Goal: Task Accomplishment & Management: Complete application form

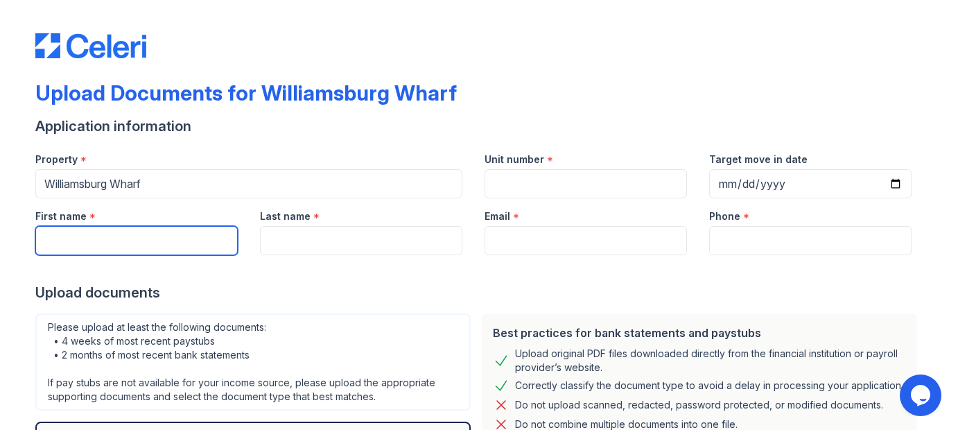
click at [180, 238] on input "First name" at bounding box center [136, 240] width 202 height 29
type input "[PERSON_NAME]"
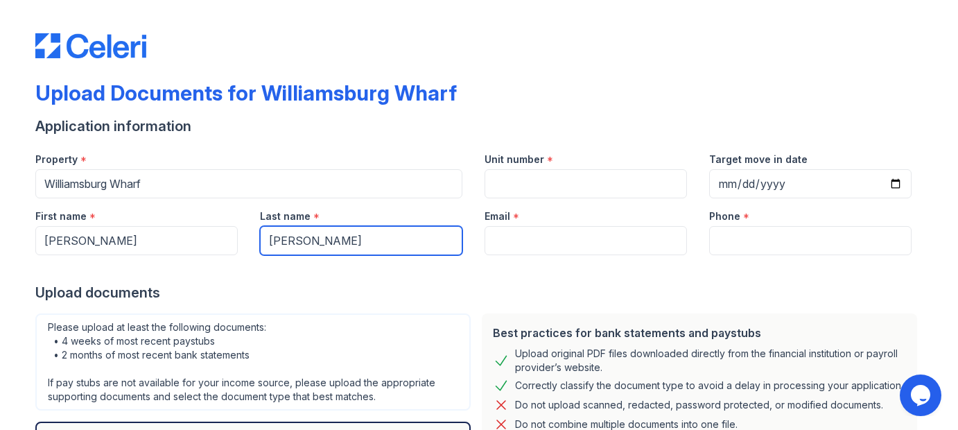
type input "[PERSON_NAME]"
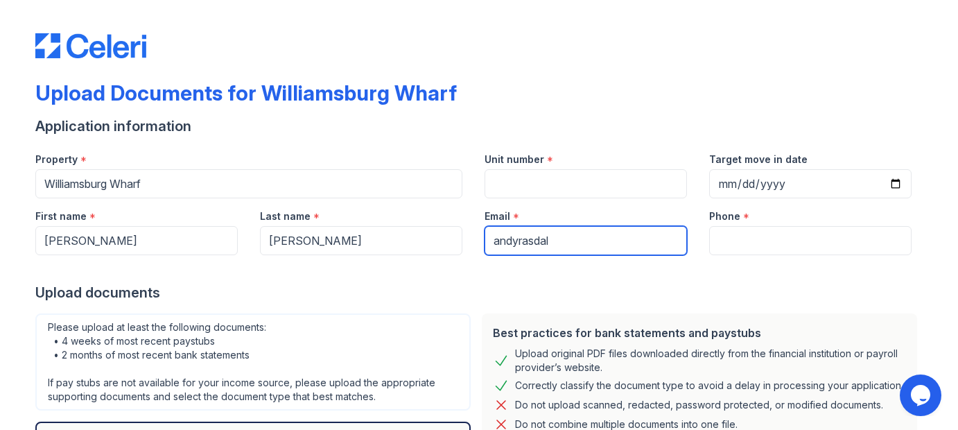
type input "andyrasdal"
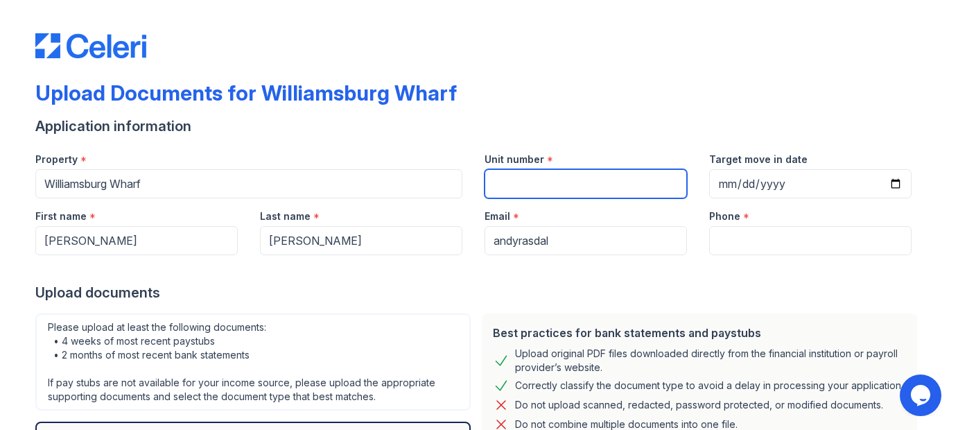
click at [564, 177] on input "Unit number" at bounding box center [586, 183] width 202 height 29
type input "2107"
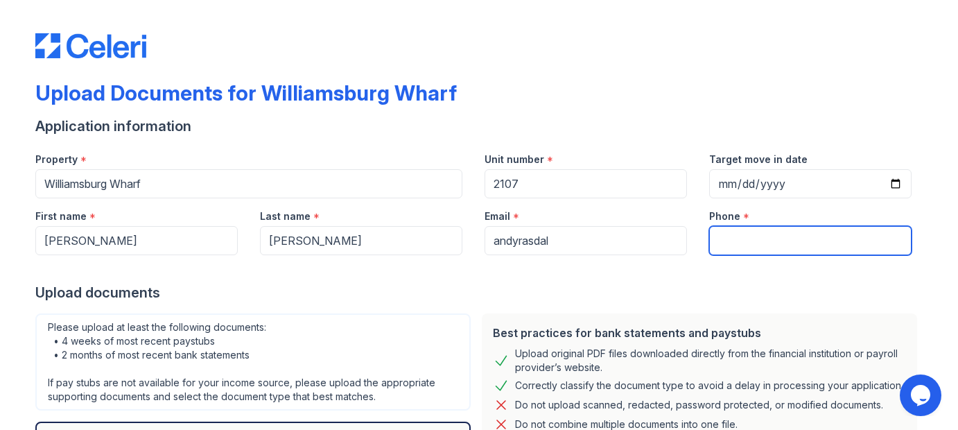
click at [736, 240] on input "Phone" at bounding box center [810, 240] width 202 height 29
type input "8586993878"
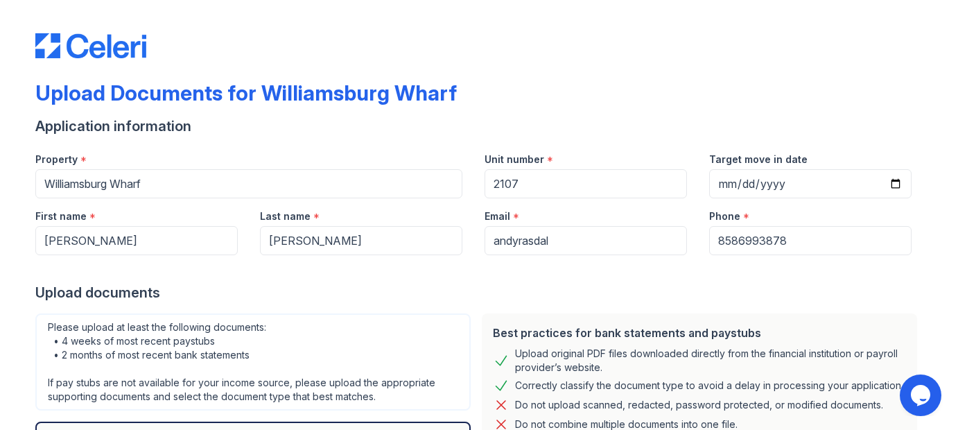
click at [633, 288] on div "Upload documents" at bounding box center [478, 292] width 887 height 19
click at [563, 243] on input "andyrasdal" at bounding box center [586, 240] width 202 height 29
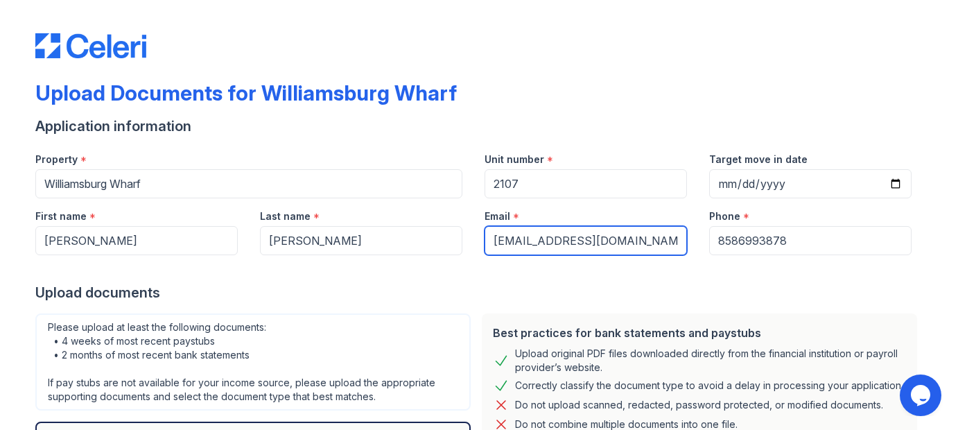
type input "[EMAIL_ADDRESS][DOMAIN_NAME]"
click at [424, 295] on div "Upload documents" at bounding box center [478, 292] width 887 height 19
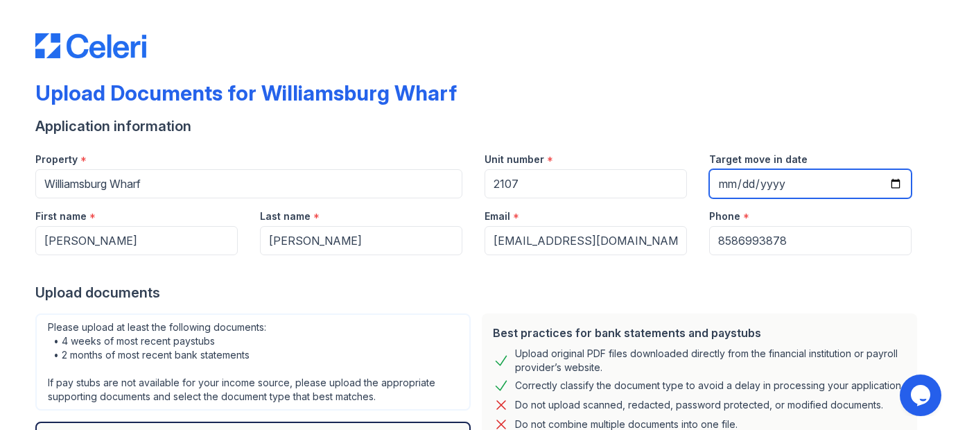
click at [896, 177] on input "Target move in date" at bounding box center [810, 183] width 202 height 29
type input "[DATE]"
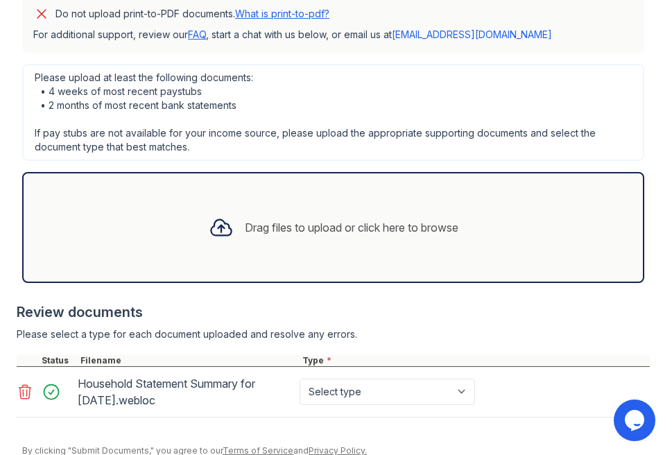
scroll to position [476, 0]
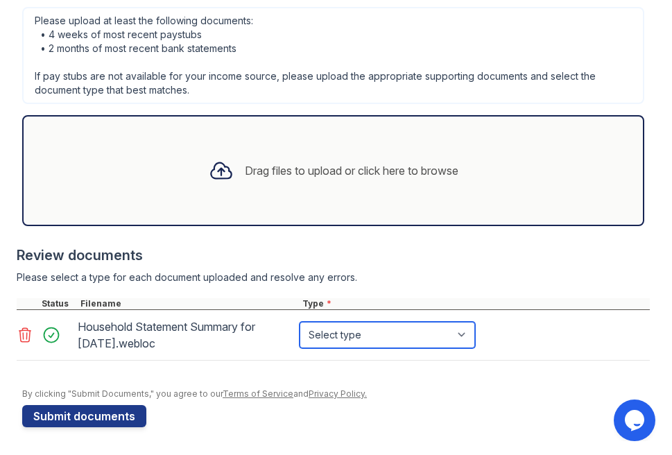
click at [435, 330] on select "Select type Paystub Bank Statement Offer Letter Tax Documents Benefit Award Let…" at bounding box center [386, 335] width 175 height 26
select select "investment_account_statement"
click at [299, 322] on select "Select type Paystub Bank Statement Offer Letter Tax Documents Benefit Award Let…" at bounding box center [386, 335] width 175 height 26
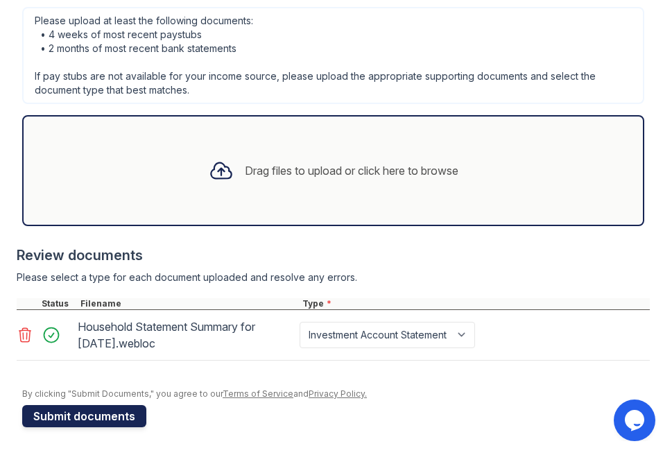
click at [101, 419] on button "Submit documents" at bounding box center [84, 416] width 124 height 22
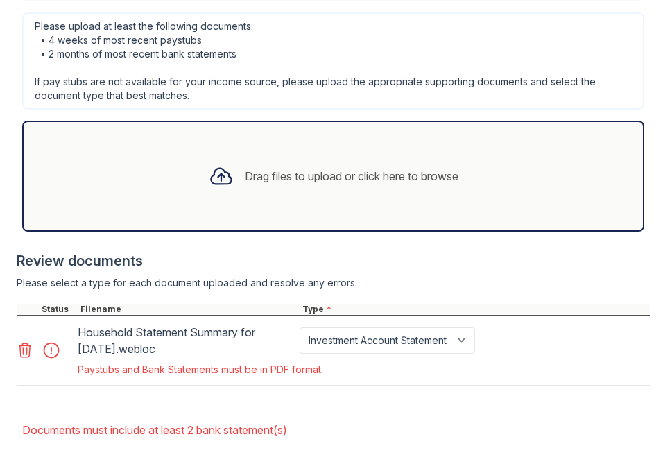
scroll to position [578, 0]
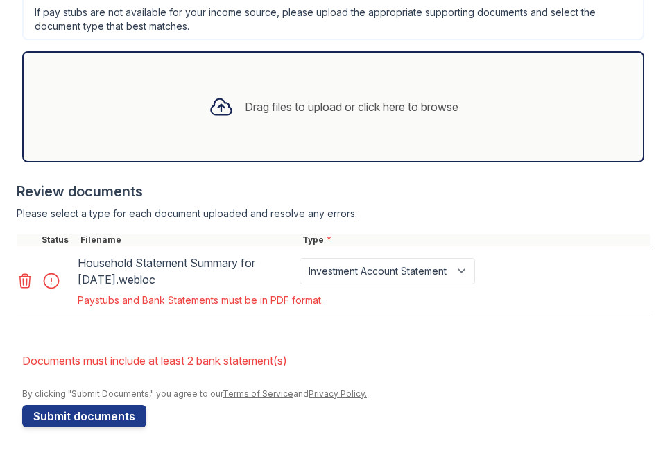
click at [26, 282] on icon at bounding box center [25, 280] width 17 height 17
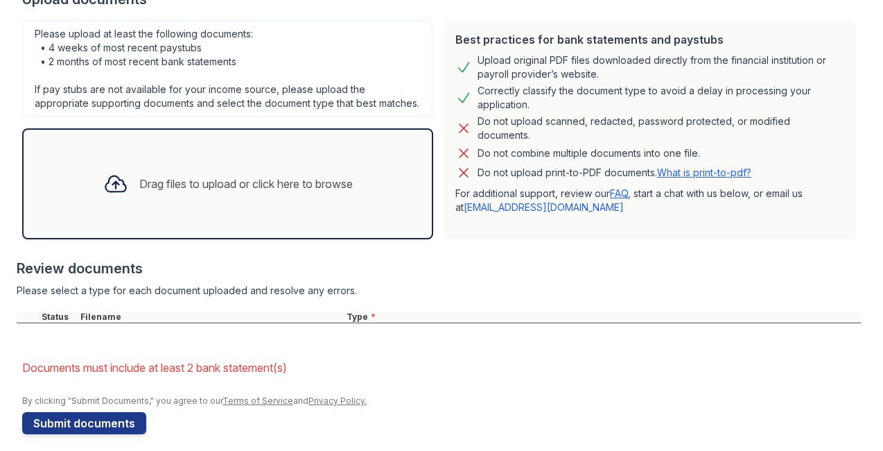
scroll to position [327, 0]
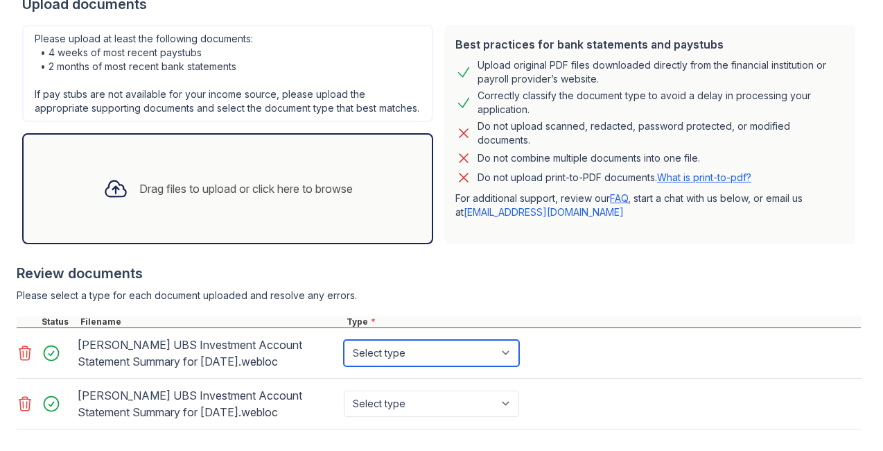
click at [440, 351] on select "Select type Paystub Bank Statement Offer Letter Tax Documents Benefit Award Let…" at bounding box center [431, 353] width 175 height 26
select select "investment_account_statement"
click at [344, 340] on select "Select type Paystub Bank Statement Offer Letter Tax Documents Benefit Award Let…" at bounding box center [431, 353] width 175 height 26
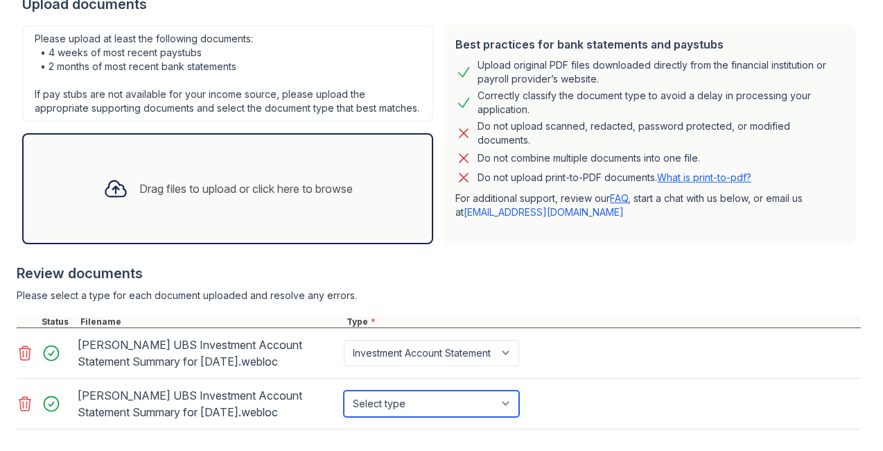
click at [501, 406] on select "Select type Paystub Bank Statement Offer Letter Tax Documents Benefit Award Let…" at bounding box center [431, 403] width 175 height 26
select select "investment_account_statement"
click at [344, 390] on select "Select type Paystub Bank Statement Offer Letter Tax Documents Benefit Award Let…" at bounding box center [431, 403] width 175 height 26
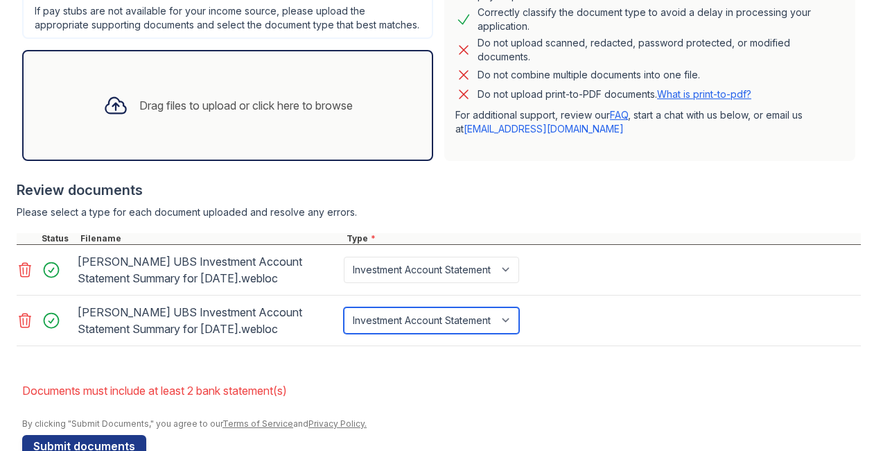
scroll to position [444, 0]
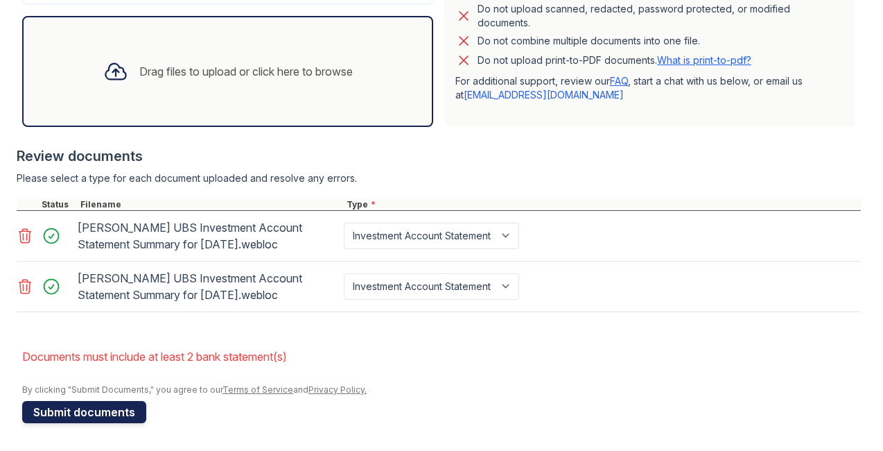
click at [96, 413] on button "Submit documents" at bounding box center [84, 412] width 124 height 22
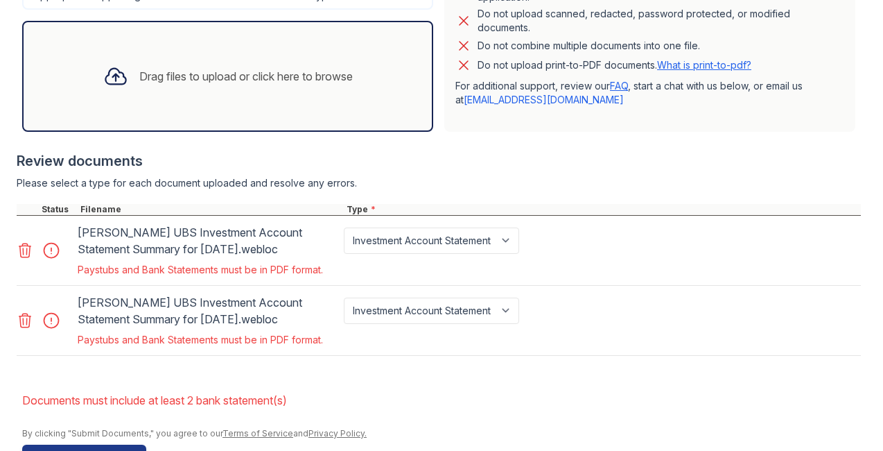
scroll to position [483, 0]
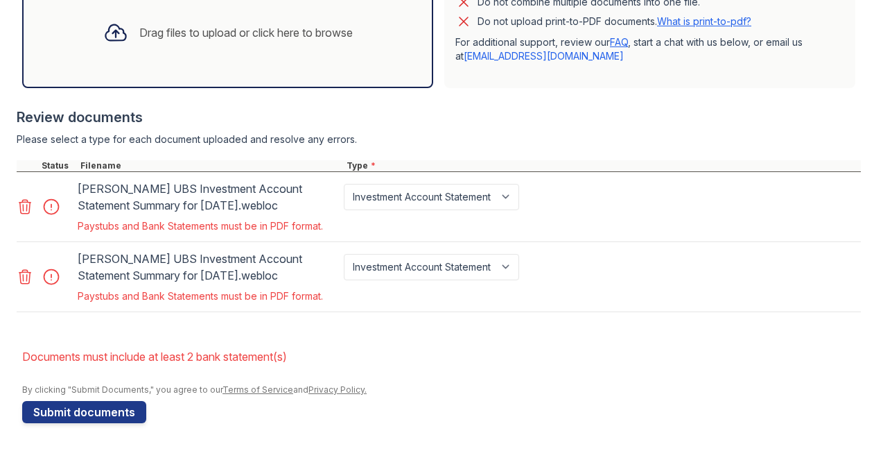
click at [25, 208] on icon at bounding box center [25, 206] width 17 height 17
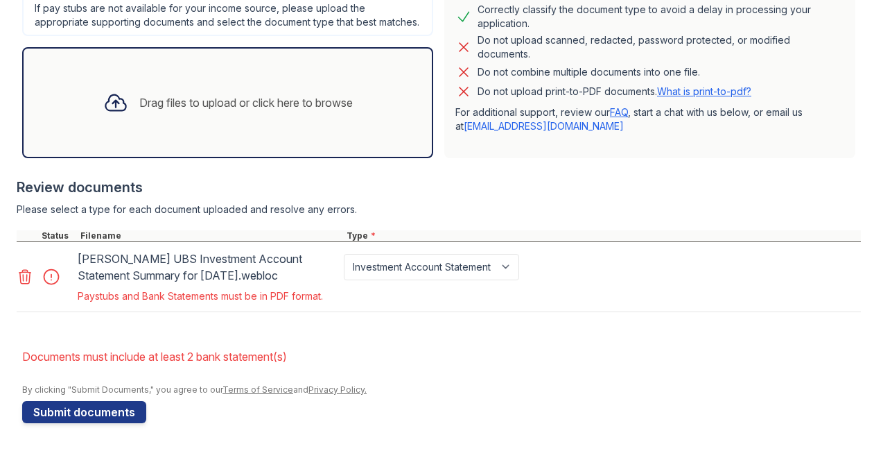
click at [27, 277] on icon at bounding box center [25, 276] width 17 height 17
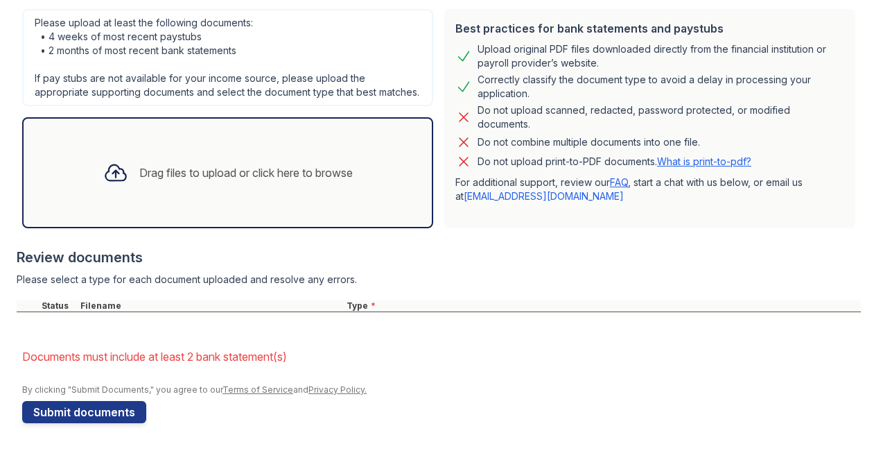
scroll to position [343, 0]
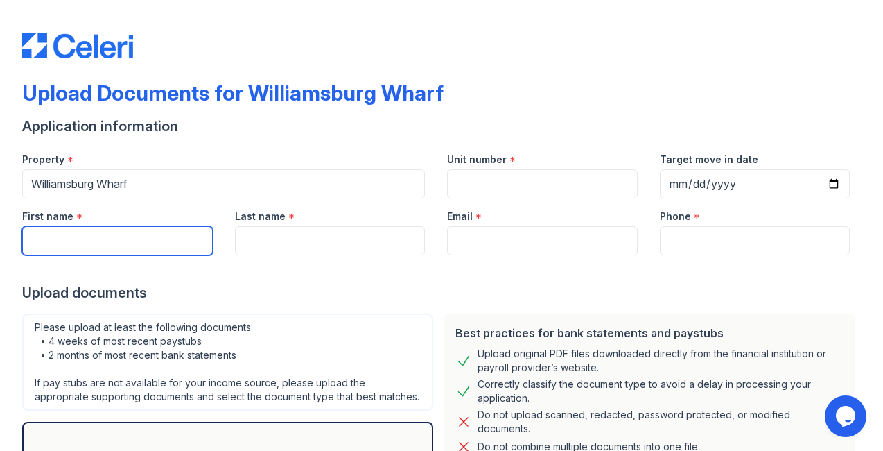
click at [155, 234] on input "First name" at bounding box center [117, 240] width 191 height 29
type input "[PERSON_NAME]"
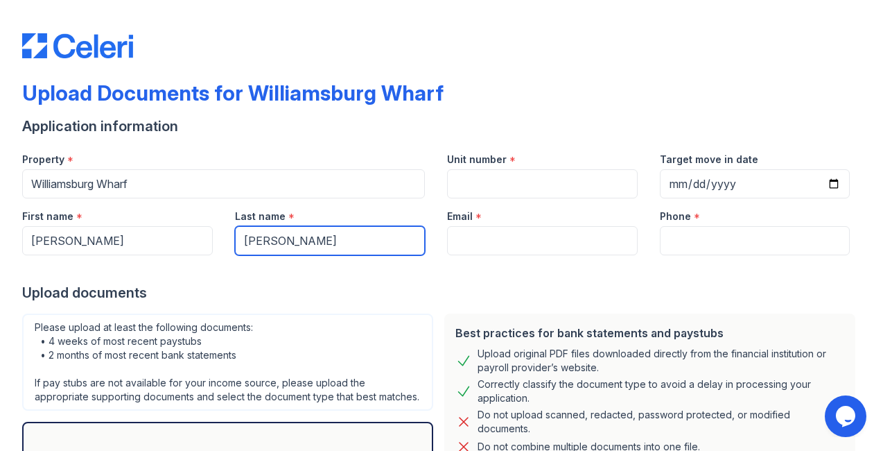
type input "[PERSON_NAME]"
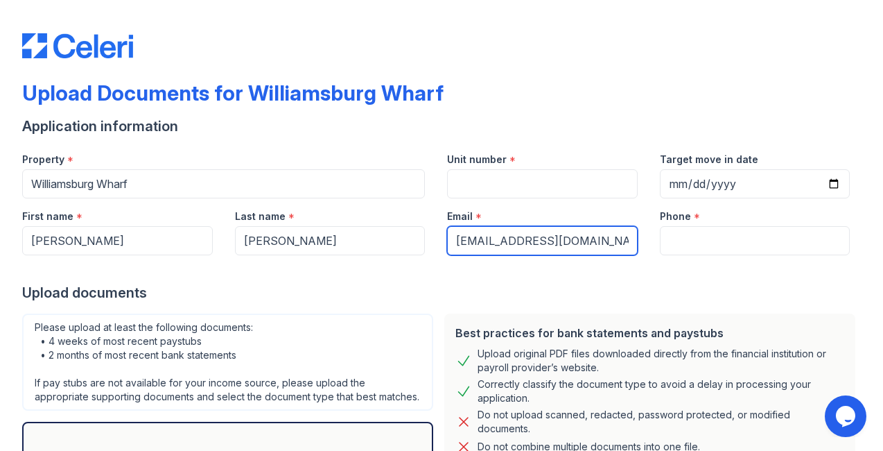
type input "[EMAIL_ADDRESS][DOMAIN_NAME]"
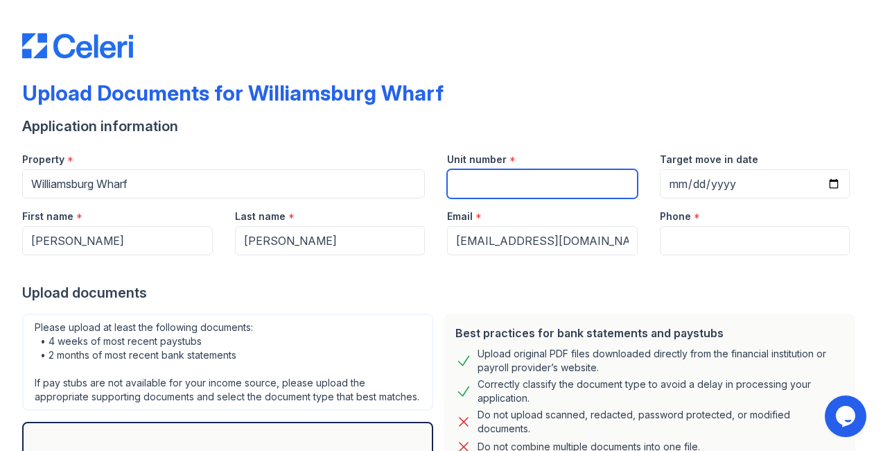
click at [480, 179] on input "Unit number" at bounding box center [542, 183] width 191 height 29
type input "2107"
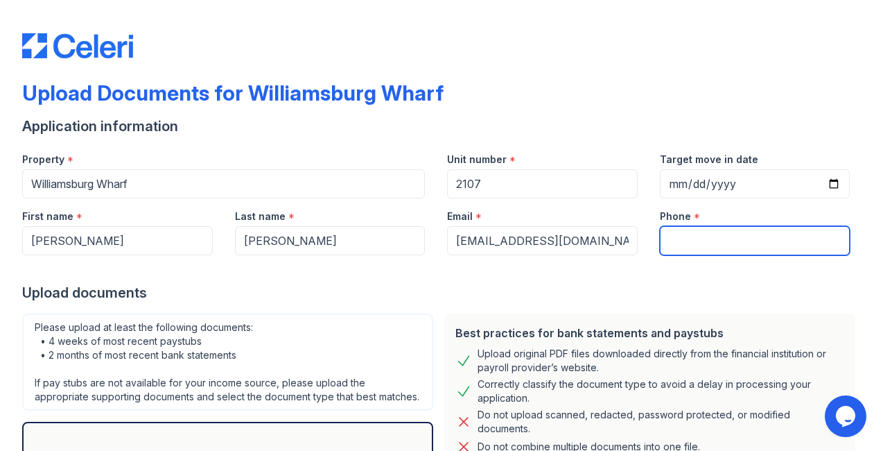
click at [702, 236] on input "Phone" at bounding box center [755, 240] width 191 height 29
type input "8586993878"
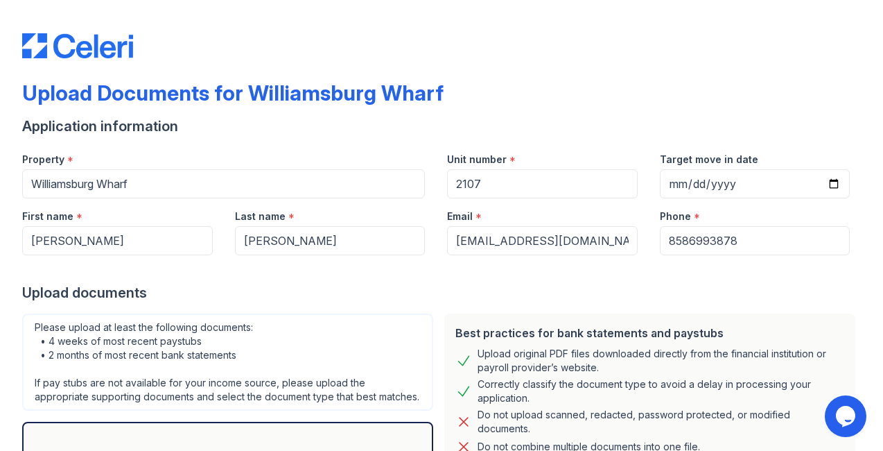
click at [650, 297] on div "Upload documents" at bounding box center [441, 292] width 839 height 19
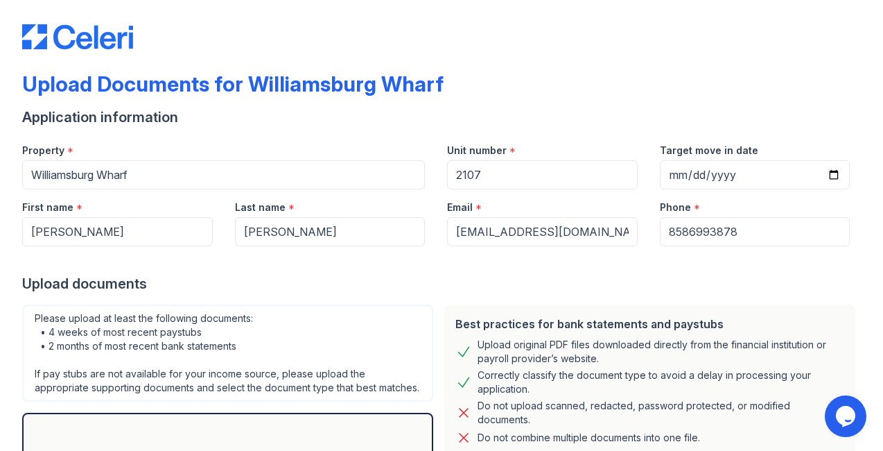
scroll to position [10, 0]
click at [699, 171] on input "Target move in date" at bounding box center [755, 173] width 191 height 29
click at [833, 174] on input "Target move in date" at bounding box center [755, 173] width 191 height 29
type input "[DATE]"
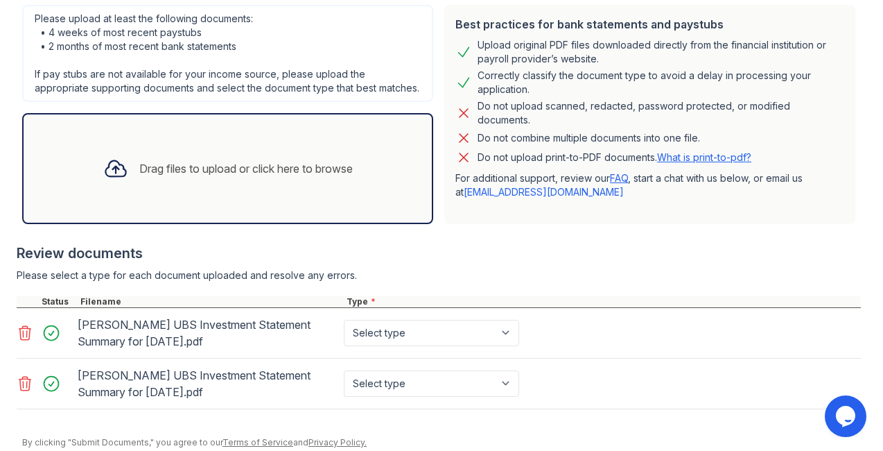
scroll to position [361, 0]
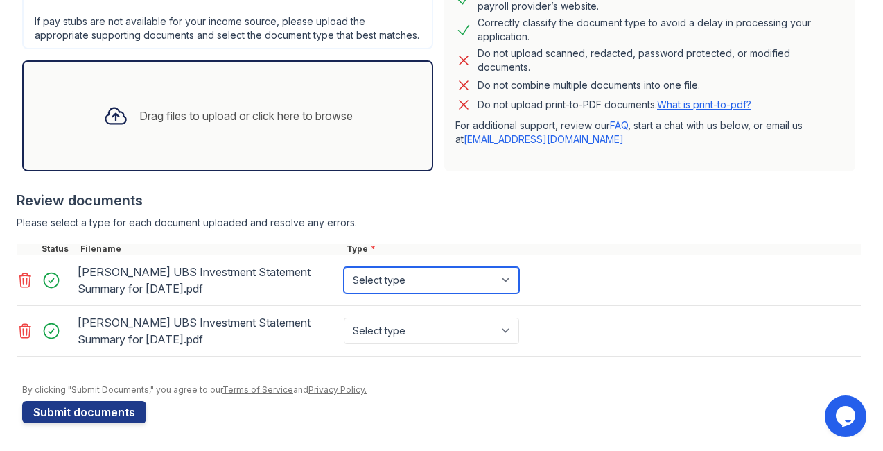
click at [433, 278] on select "Select type Paystub Bank Statement Offer Letter Tax Documents Benefit Award Let…" at bounding box center [431, 280] width 175 height 26
select select "investment_account_statement"
click at [344, 267] on select "Select type Paystub Bank Statement Offer Letter Tax Documents Benefit Award Let…" at bounding box center [431, 280] width 175 height 26
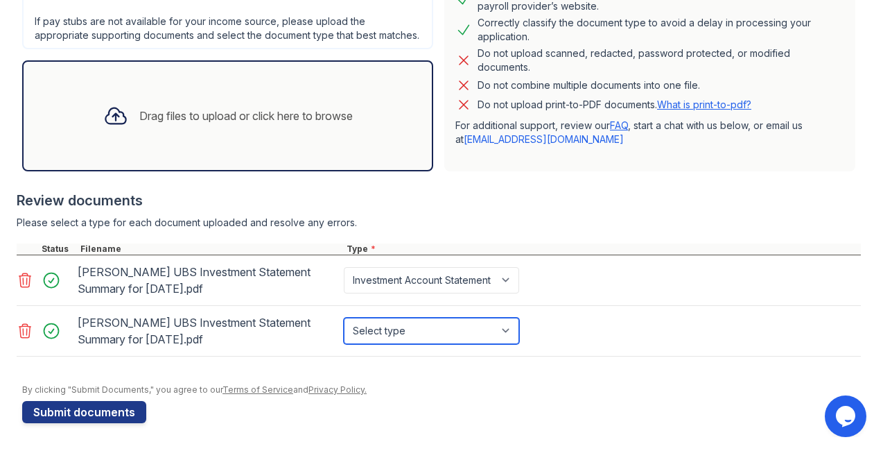
click at [471, 328] on select "Select type Paystub Bank Statement Offer Letter Tax Documents Benefit Award Let…" at bounding box center [431, 331] width 175 height 26
select select "investment_account_statement"
click at [344, 318] on select "Select type Paystub Bank Statement Offer Letter Tax Documents Benefit Award Let…" at bounding box center [431, 331] width 175 height 26
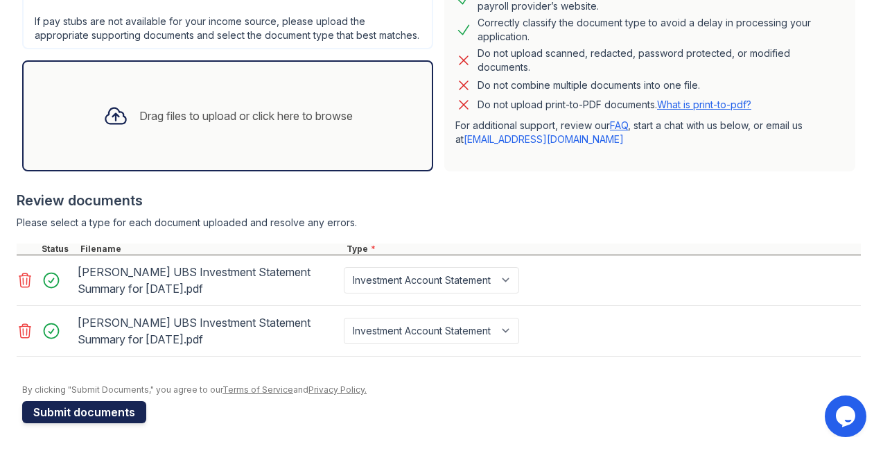
click at [113, 415] on button "Submit documents" at bounding box center [84, 412] width 124 height 22
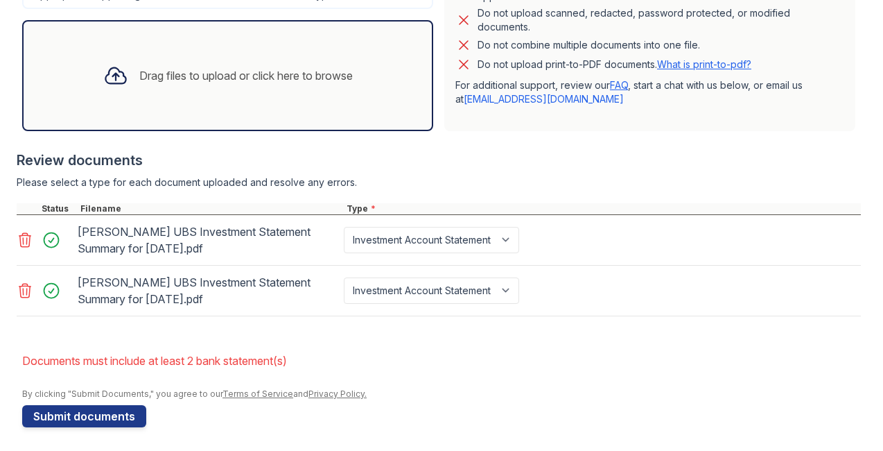
scroll to position [444, 0]
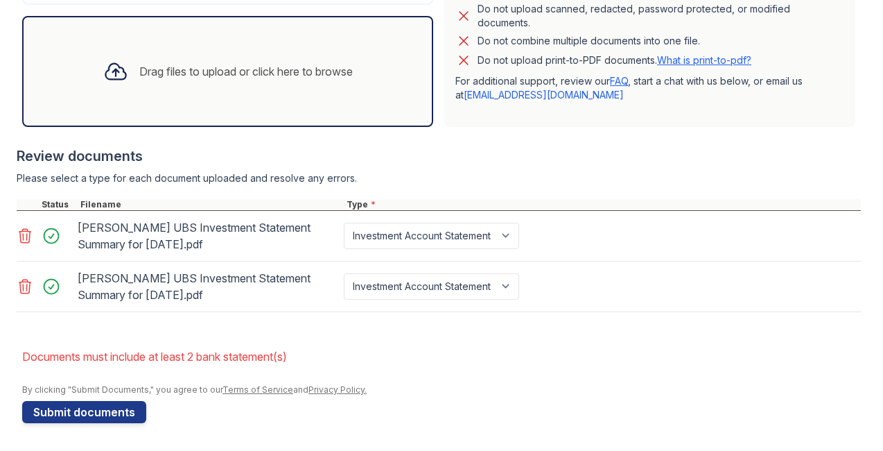
click at [819, 337] on form "Application information Property * [GEOGRAPHIC_DATA] Wharf Unit number * 2107 T…" at bounding box center [441, 67] width 839 height 712
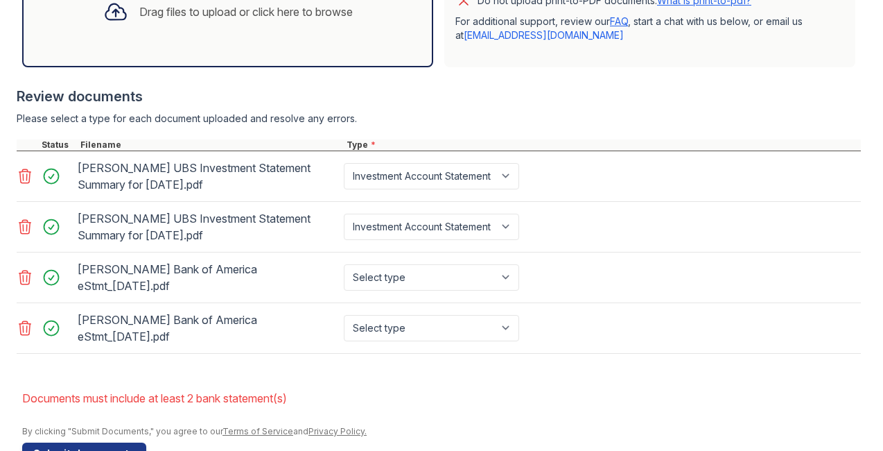
scroll to position [521, 0]
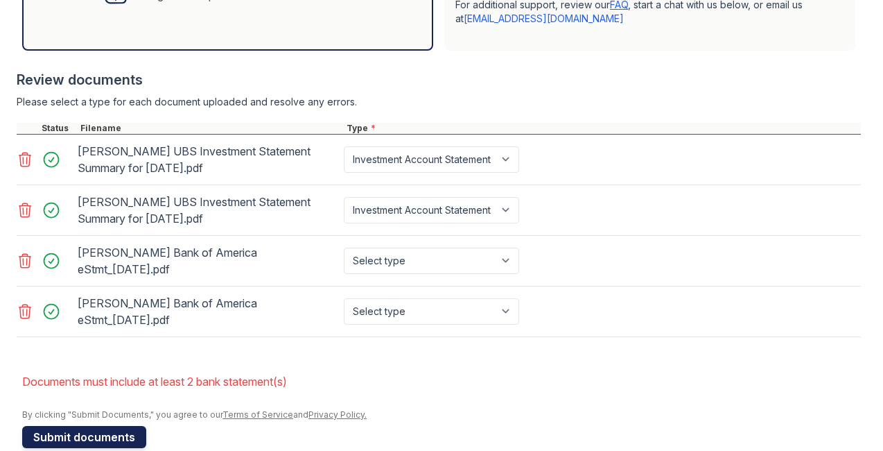
click at [102, 426] on button "Submit documents" at bounding box center [84, 437] width 124 height 22
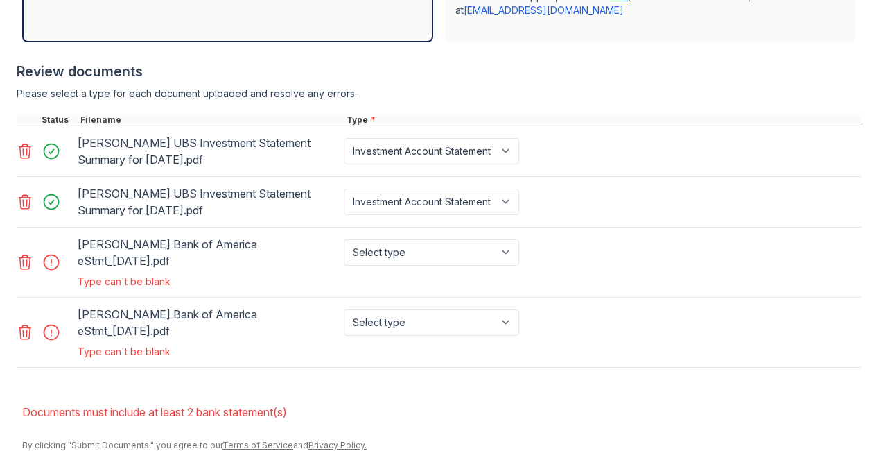
scroll to position [559, 0]
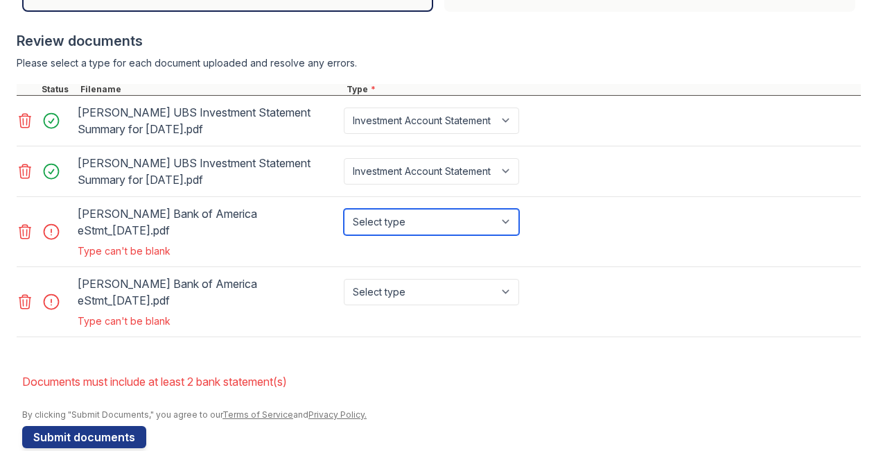
click at [446, 212] on select "Select type Paystub Bank Statement Offer Letter Tax Documents Benefit Award Let…" at bounding box center [431, 222] width 175 height 26
select select "bank_statement"
click at [344, 209] on select "Select type Paystub Bank Statement Offer Letter Tax Documents Benefit Award Let…" at bounding box center [431, 222] width 175 height 26
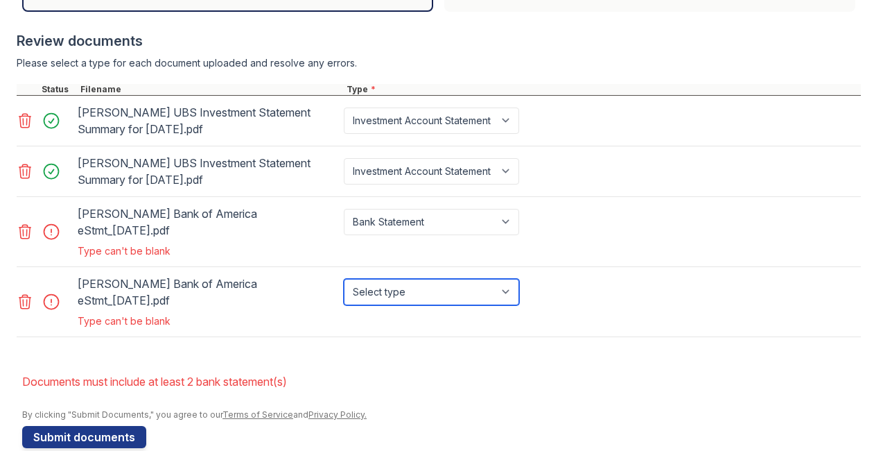
click at [436, 279] on select "Select type Paystub Bank Statement Offer Letter Tax Documents Benefit Award Let…" at bounding box center [431, 292] width 175 height 26
select select "bank_statement"
click at [344, 279] on select "Select type Paystub Bank Statement Offer Letter Tax Documents Benefit Award Let…" at bounding box center [431, 292] width 175 height 26
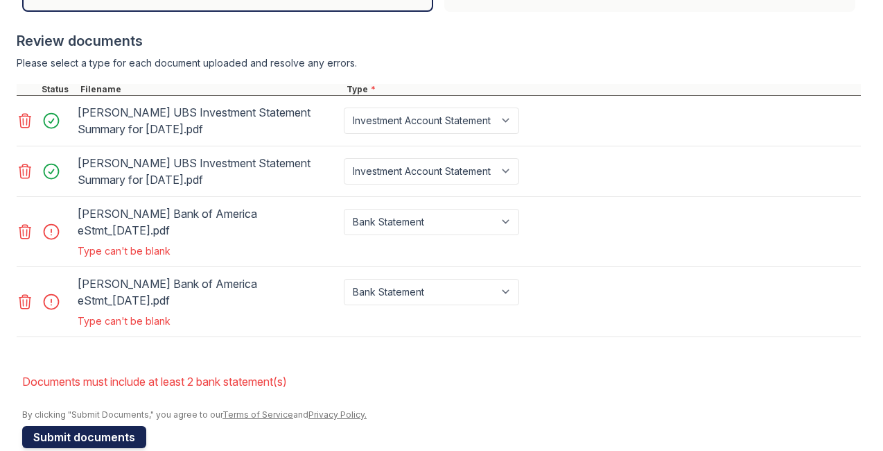
click at [102, 426] on button "Submit documents" at bounding box center [84, 437] width 124 height 22
